Goal: Information Seeking & Learning: Learn about a topic

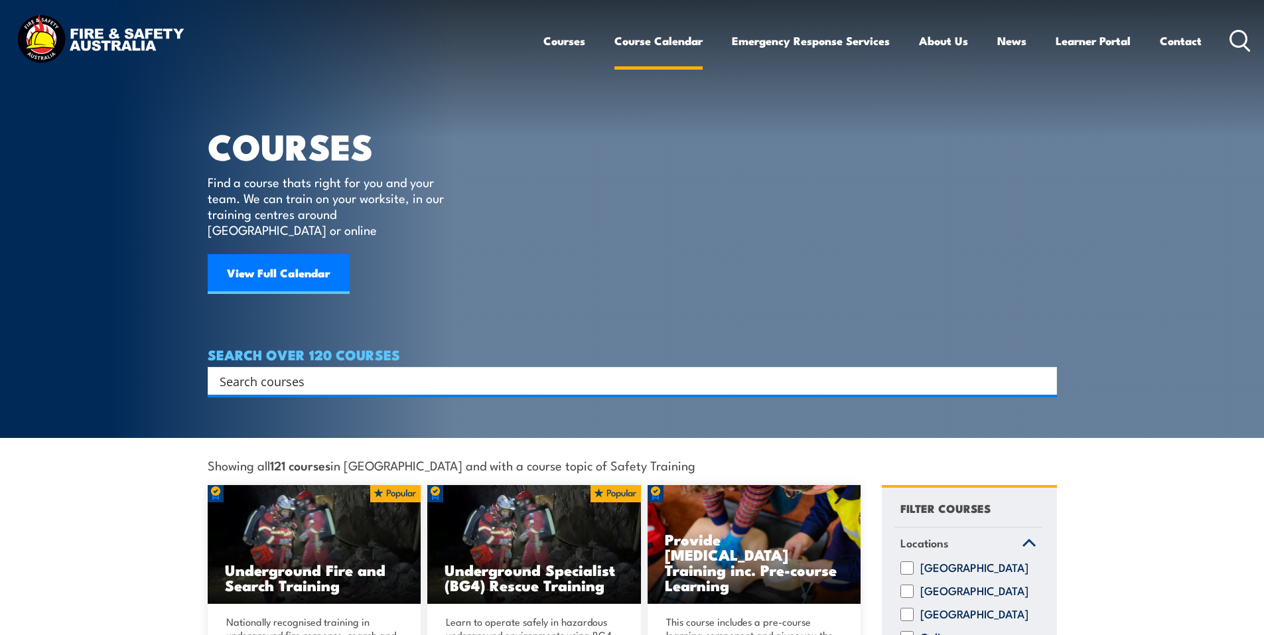
click at [656, 40] on link "Course Calendar" at bounding box center [658, 40] width 88 height 35
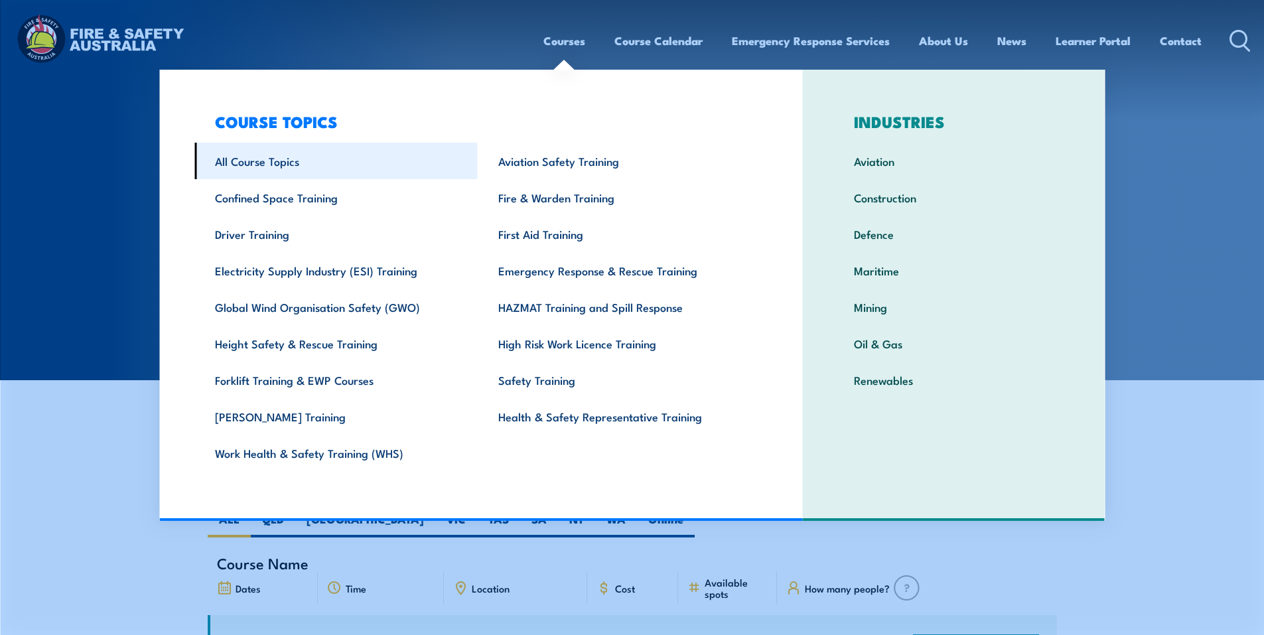
click at [256, 161] on link "All Course Topics" at bounding box center [335, 161] width 283 height 36
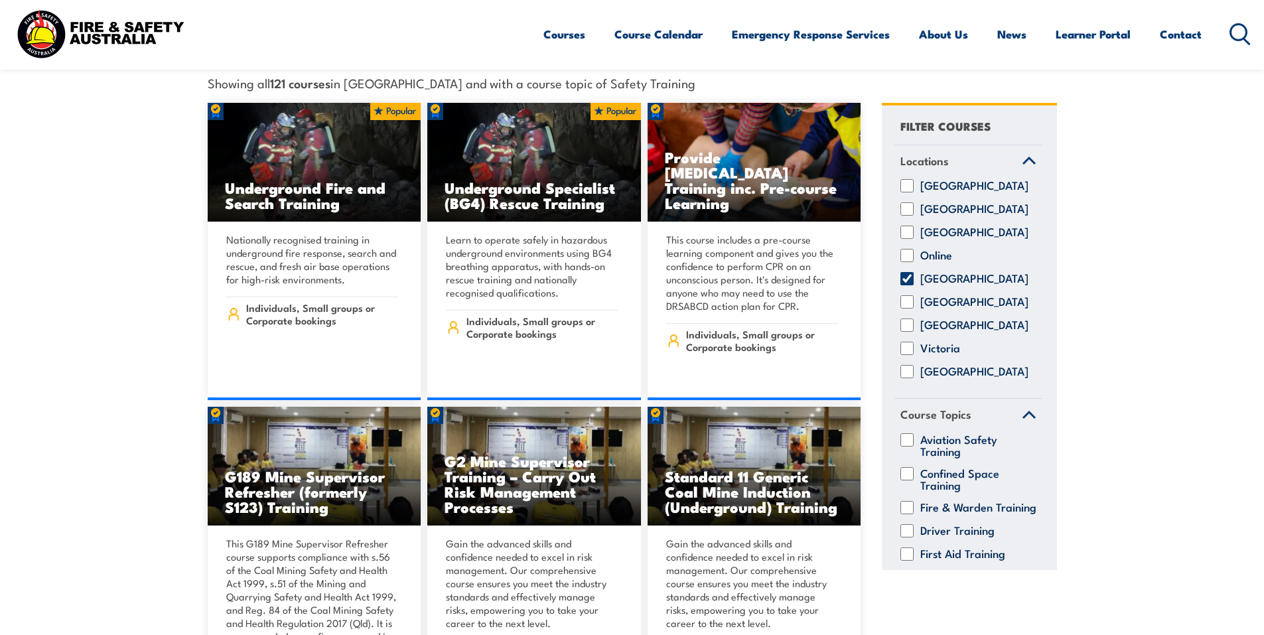
scroll to position [367, 0]
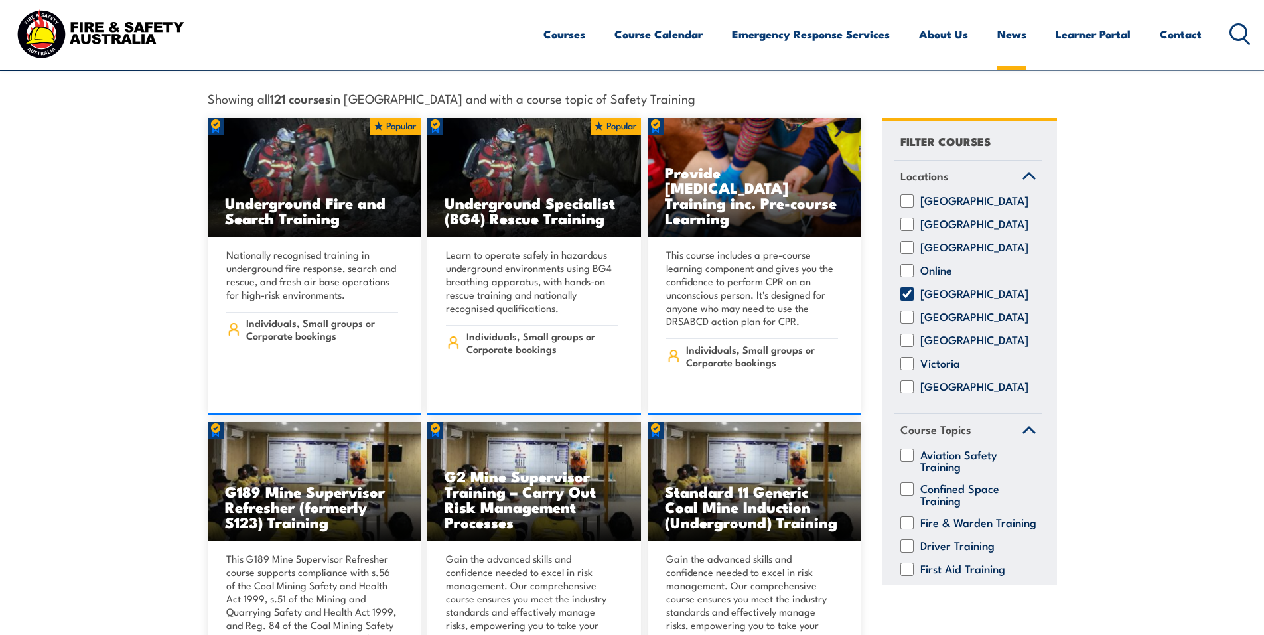
click at [1013, 33] on link "News" at bounding box center [1011, 34] width 29 height 35
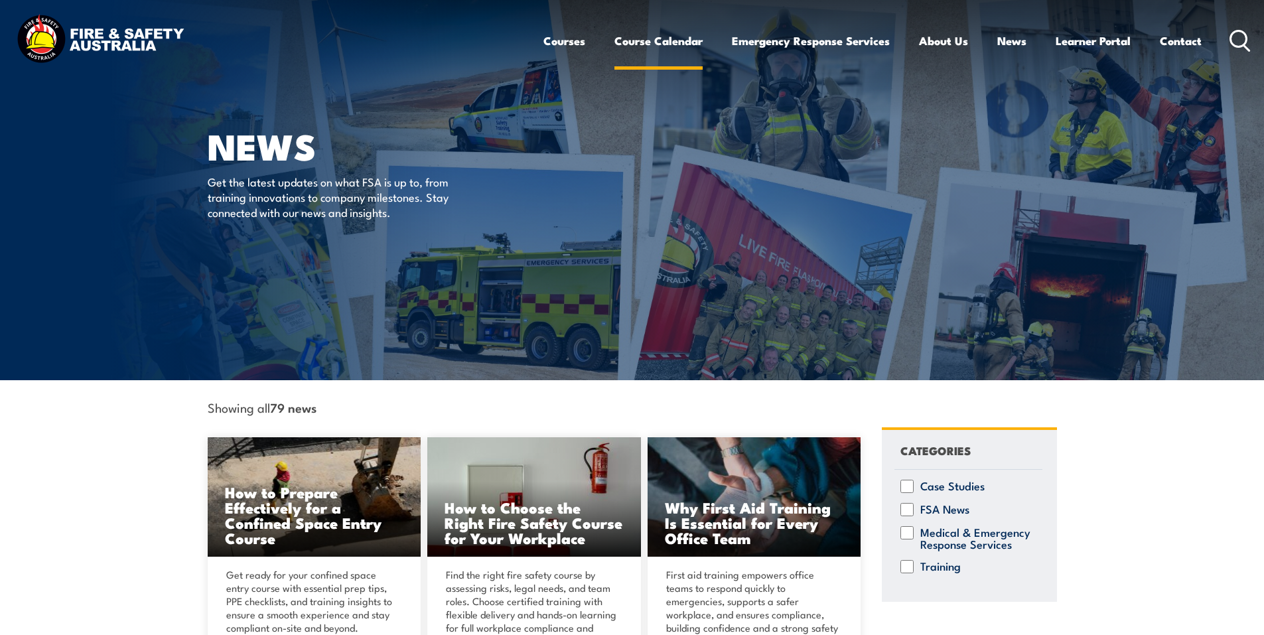
click at [647, 42] on link "Course Calendar" at bounding box center [658, 40] width 88 height 35
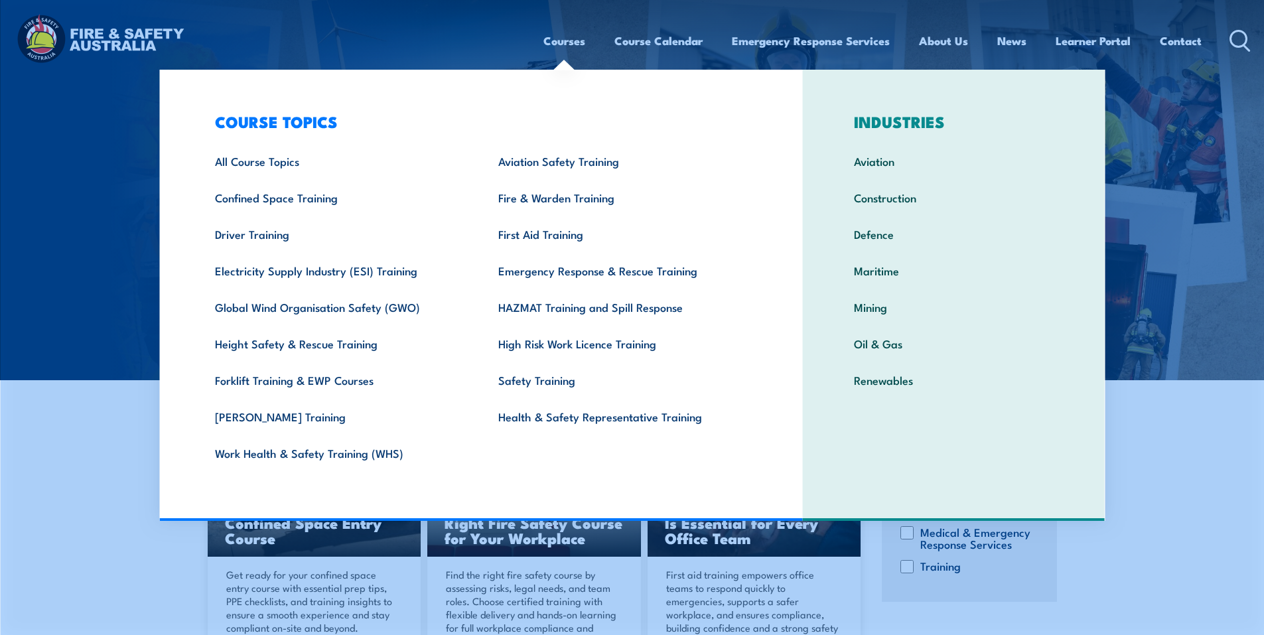
click at [563, 38] on link "Courses" at bounding box center [564, 40] width 42 height 35
